Goal: Communication & Community: Answer question/provide support

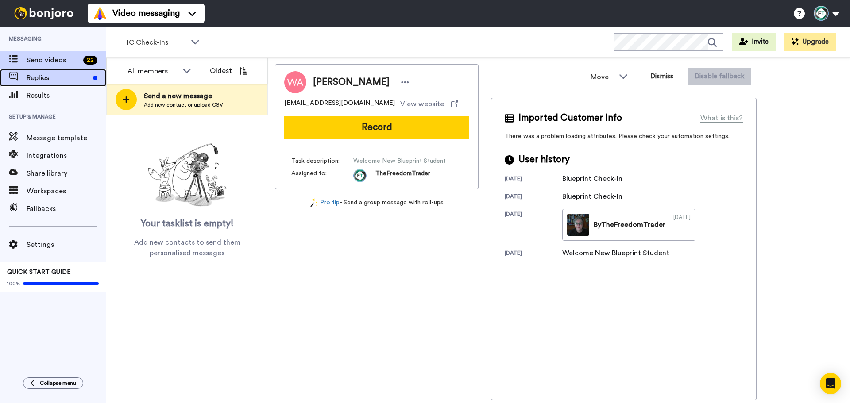
click at [39, 75] on span "Replies" at bounding box center [58, 78] width 63 height 11
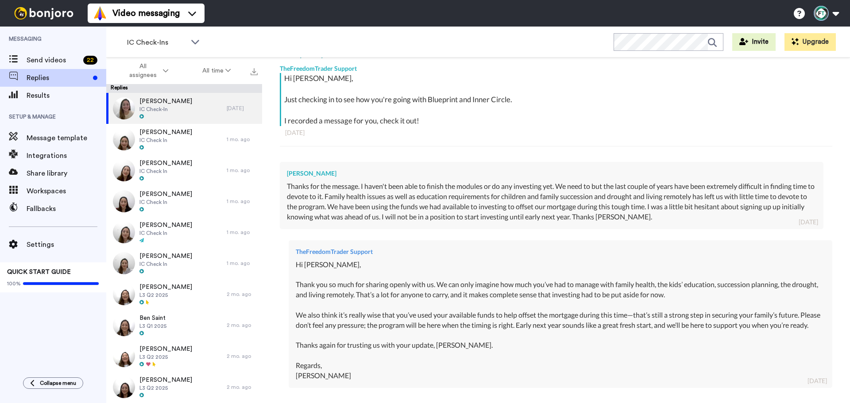
scroll to position [254, 0]
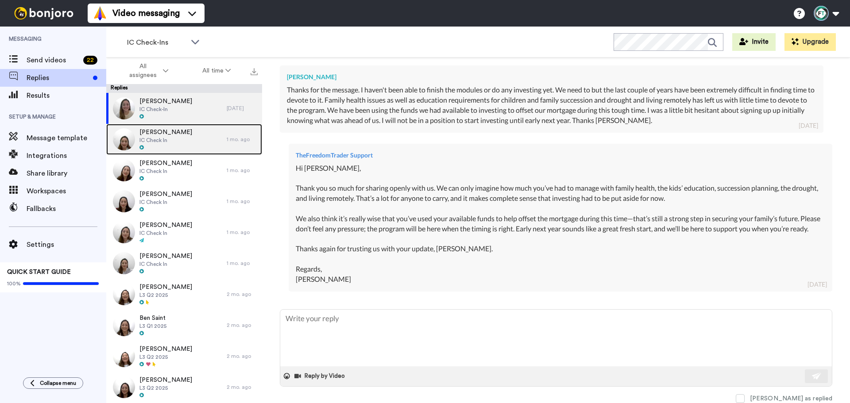
click at [205, 155] on div "[PERSON_NAME] IC Check In" at bounding box center [166, 139] width 120 height 31
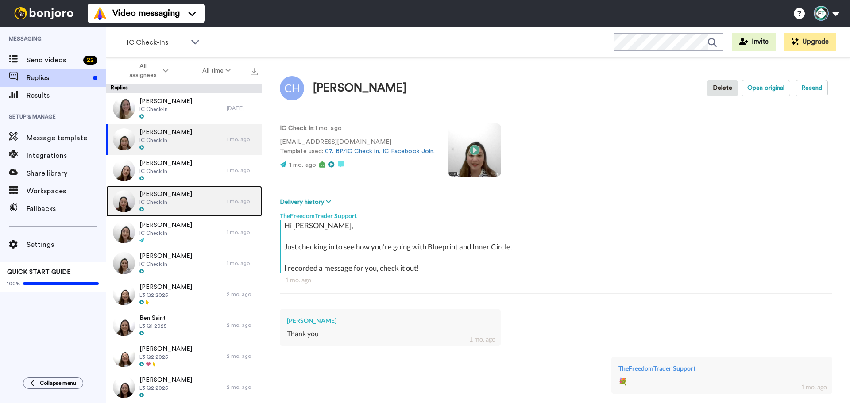
click at [189, 202] on div "[PERSON_NAME] IC Check In" at bounding box center [166, 201] width 120 height 31
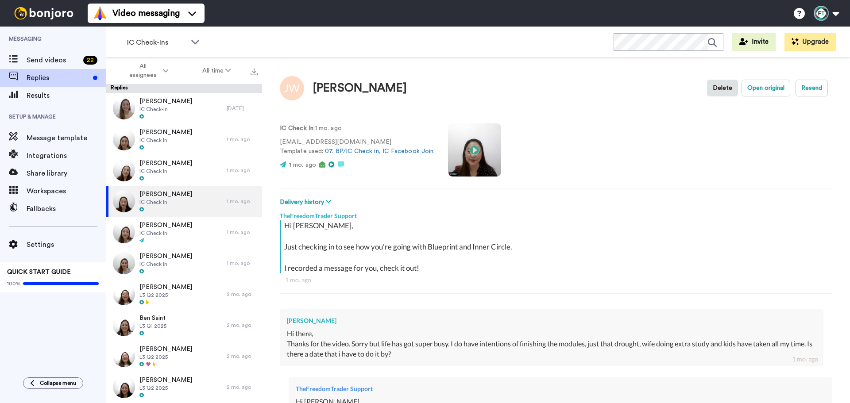
scroll to position [73, 0]
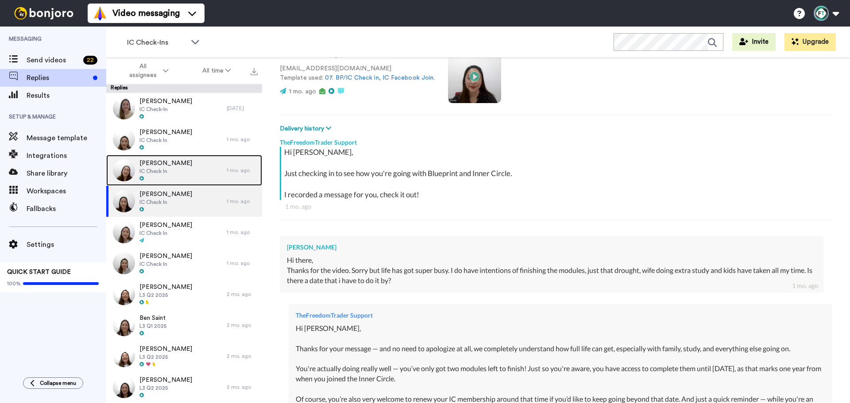
click at [205, 164] on div "[PERSON_NAME] IC Check In" at bounding box center [166, 170] width 120 height 31
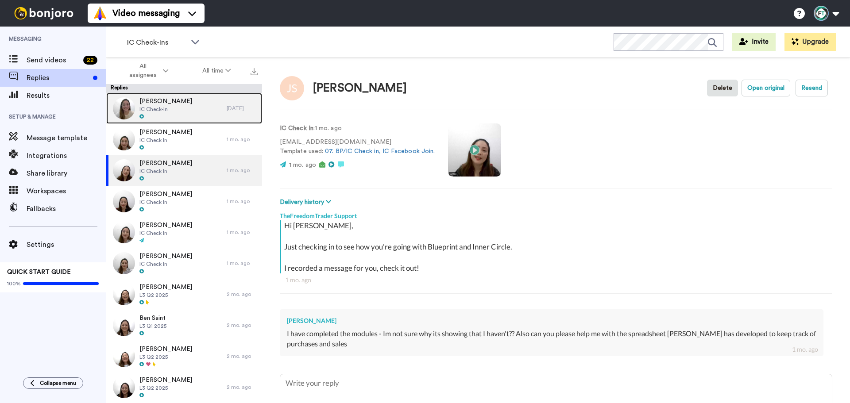
click at [197, 101] on div "[PERSON_NAME] IC Check-In" at bounding box center [166, 108] width 120 height 31
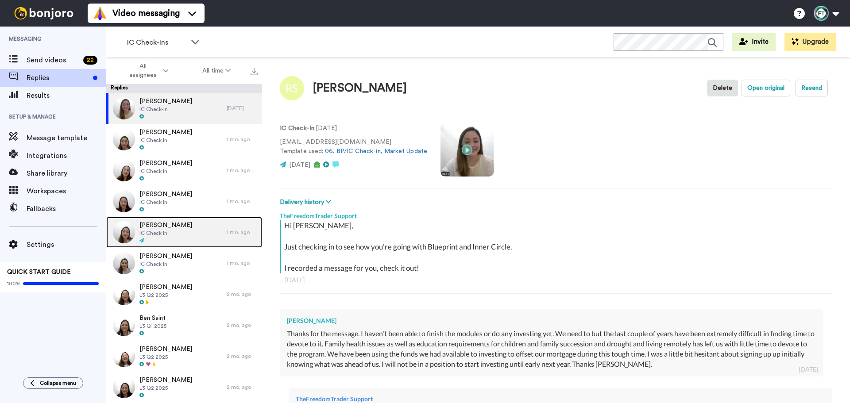
click at [201, 234] on div "[PERSON_NAME] IC Check In" at bounding box center [166, 232] width 120 height 31
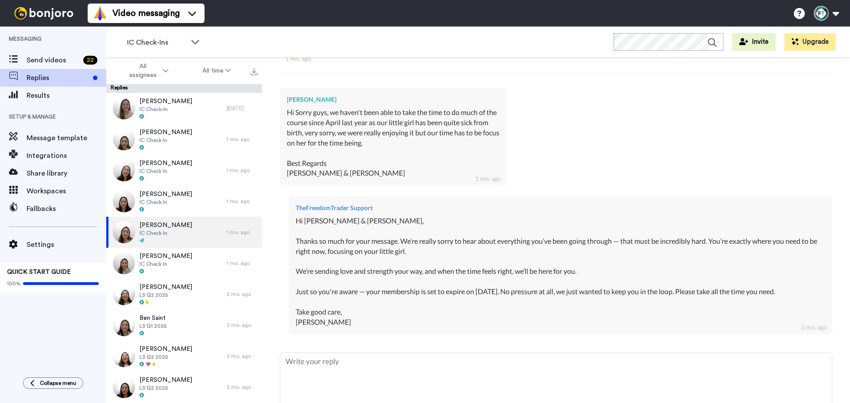
scroll to position [147, 0]
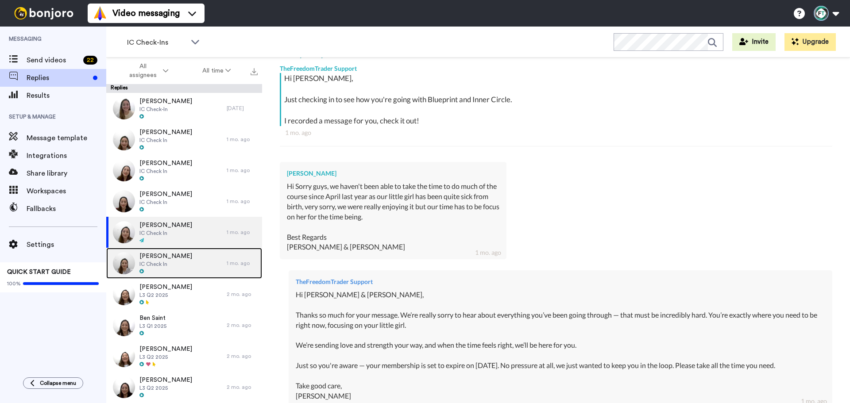
click at [204, 267] on div "[PERSON_NAME] IC Check In" at bounding box center [166, 263] width 120 height 31
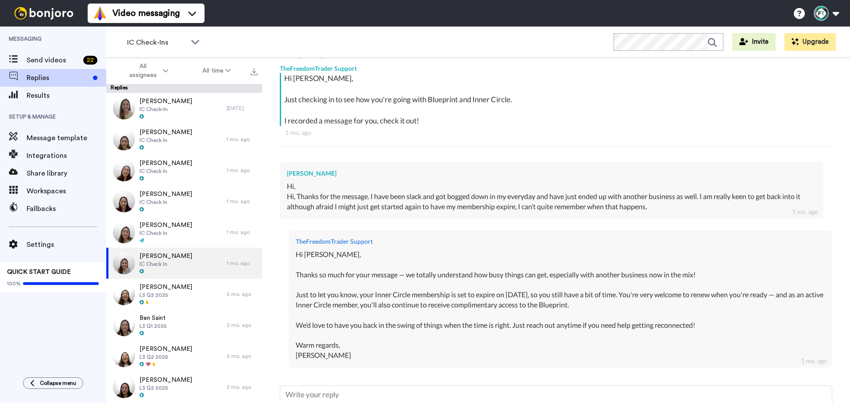
scroll to position [221, 0]
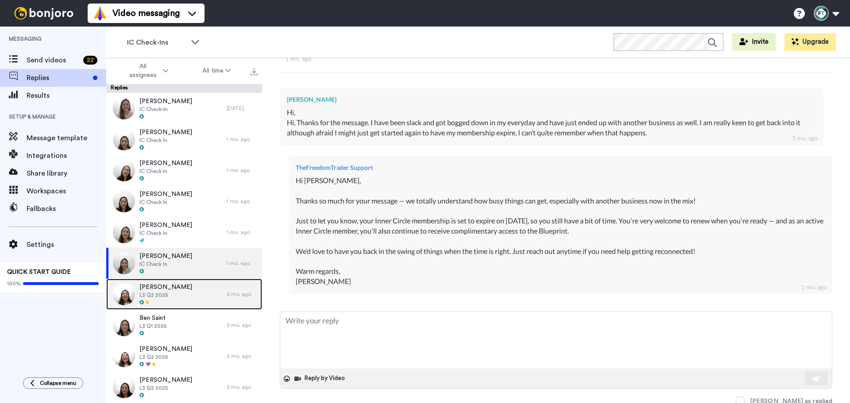
click at [209, 299] on div "[PERSON_NAME] L3 Q2 2025" at bounding box center [166, 294] width 120 height 31
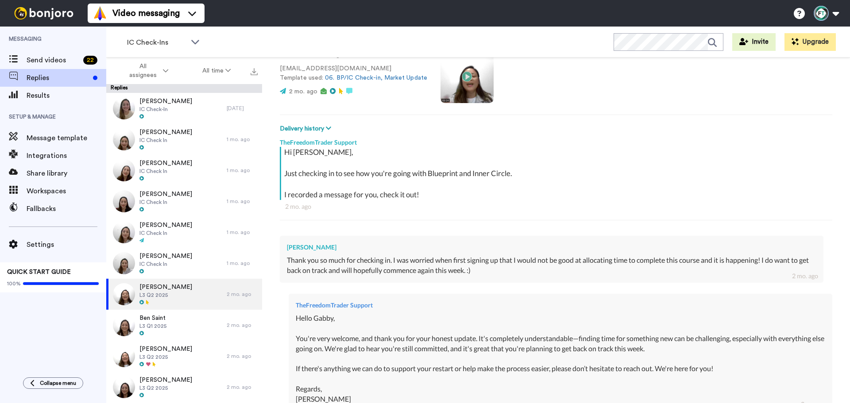
scroll to position [147, 0]
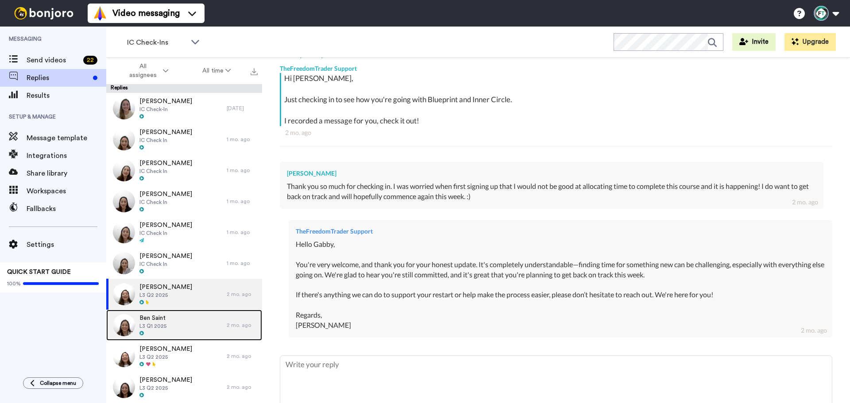
click at [209, 332] on div "Ben Saint L3 Q1 2025" at bounding box center [166, 325] width 120 height 31
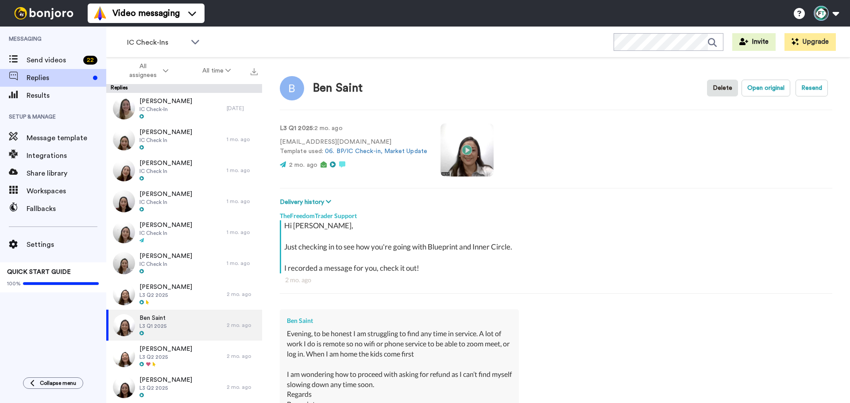
scroll to position [73, 0]
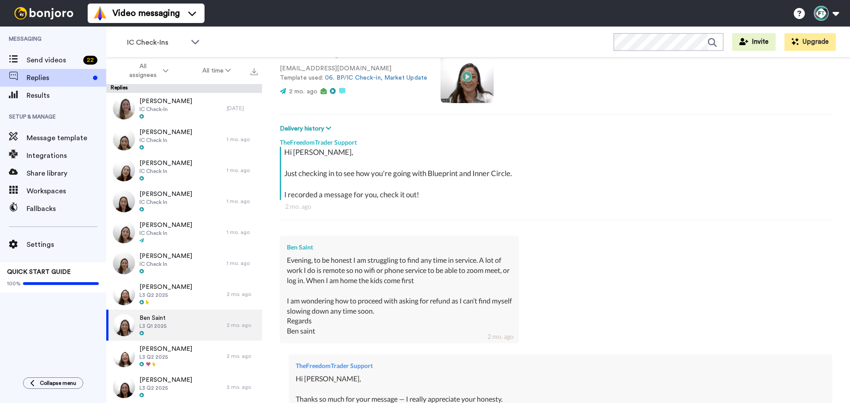
type textarea "x"
